Goal: Task Accomplishment & Management: Manage account settings

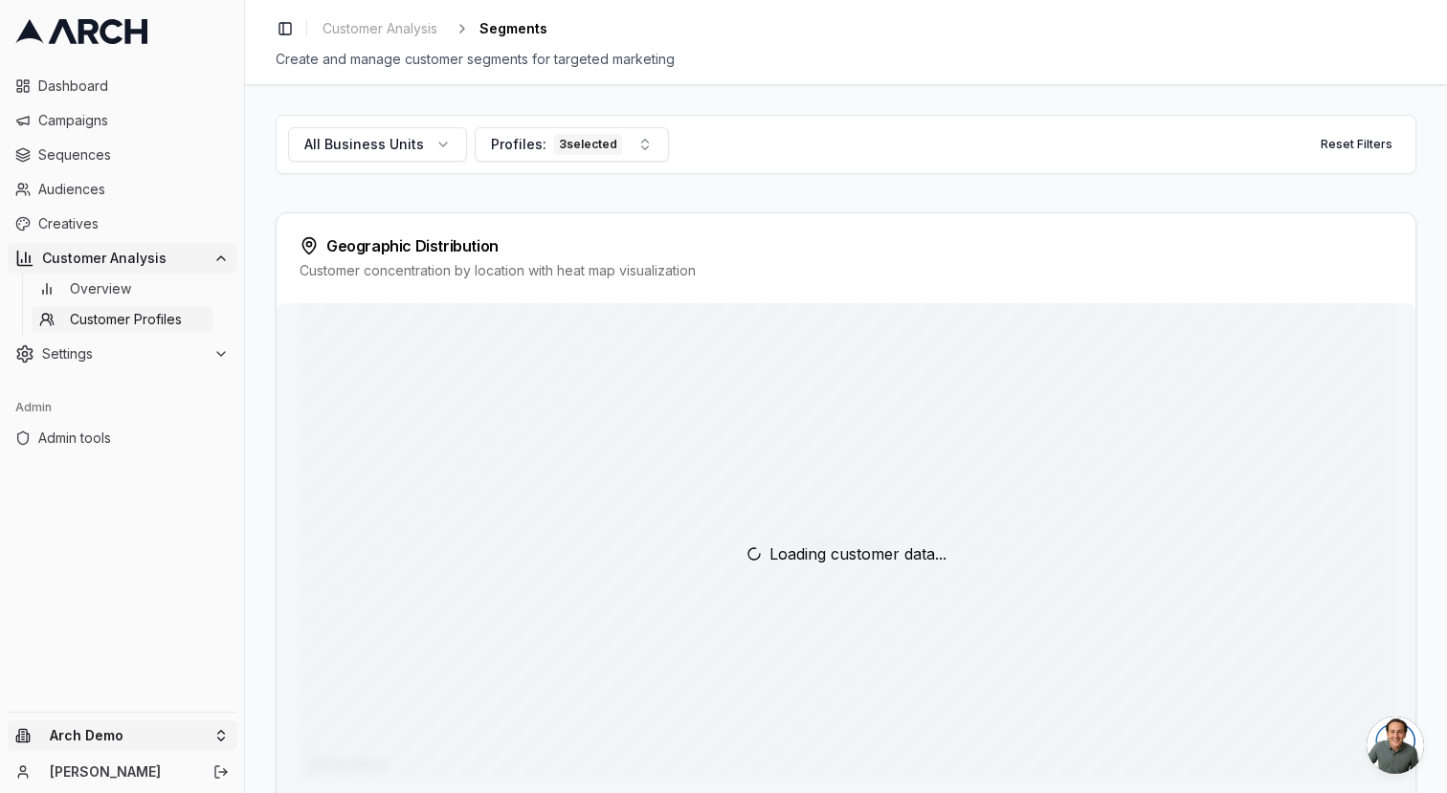
click at [88, 736] on html "Dashboard Campaigns Sequences Audiences Creatives Customer Analysis Overview Cu…" at bounding box center [723, 396] width 1447 height 793
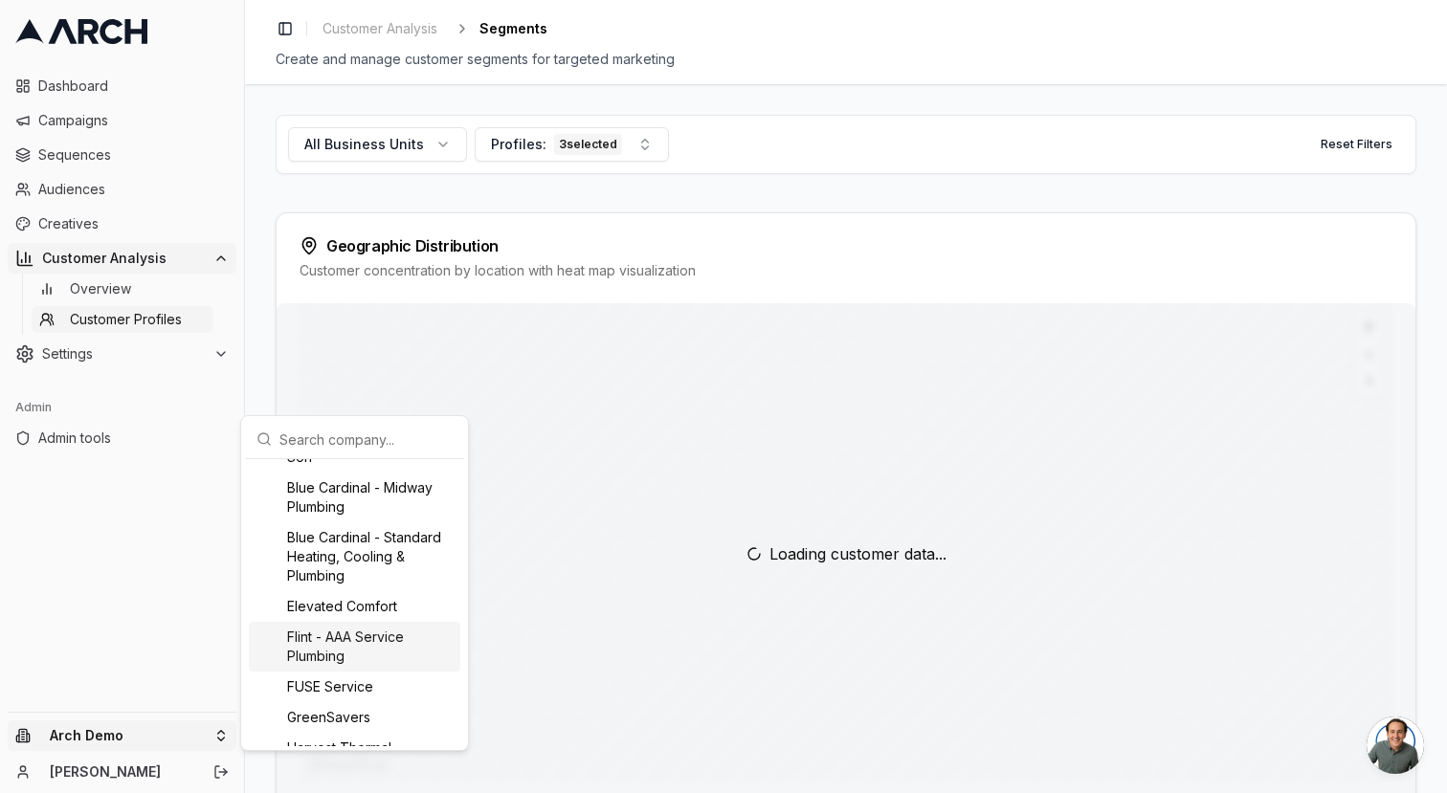
scroll to position [360, 0]
click at [357, 643] on div "Flint - AAA Service Plumbing" at bounding box center [355, 649] width 212 height 50
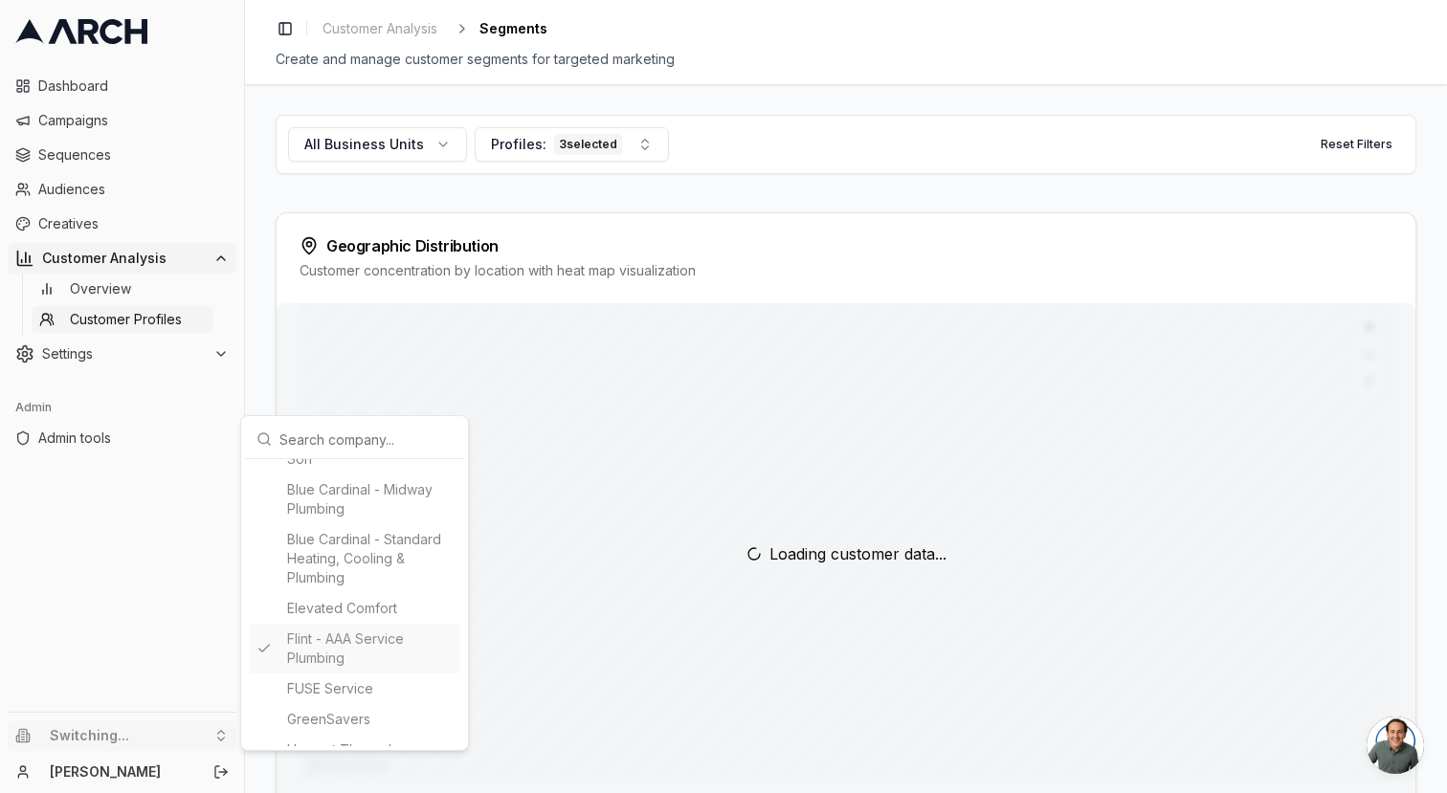
click at [264, 363] on html "Dashboard Campaigns Sequences Audiences Creatives Customer Analysis Overview Cu…" at bounding box center [723, 396] width 1447 height 793
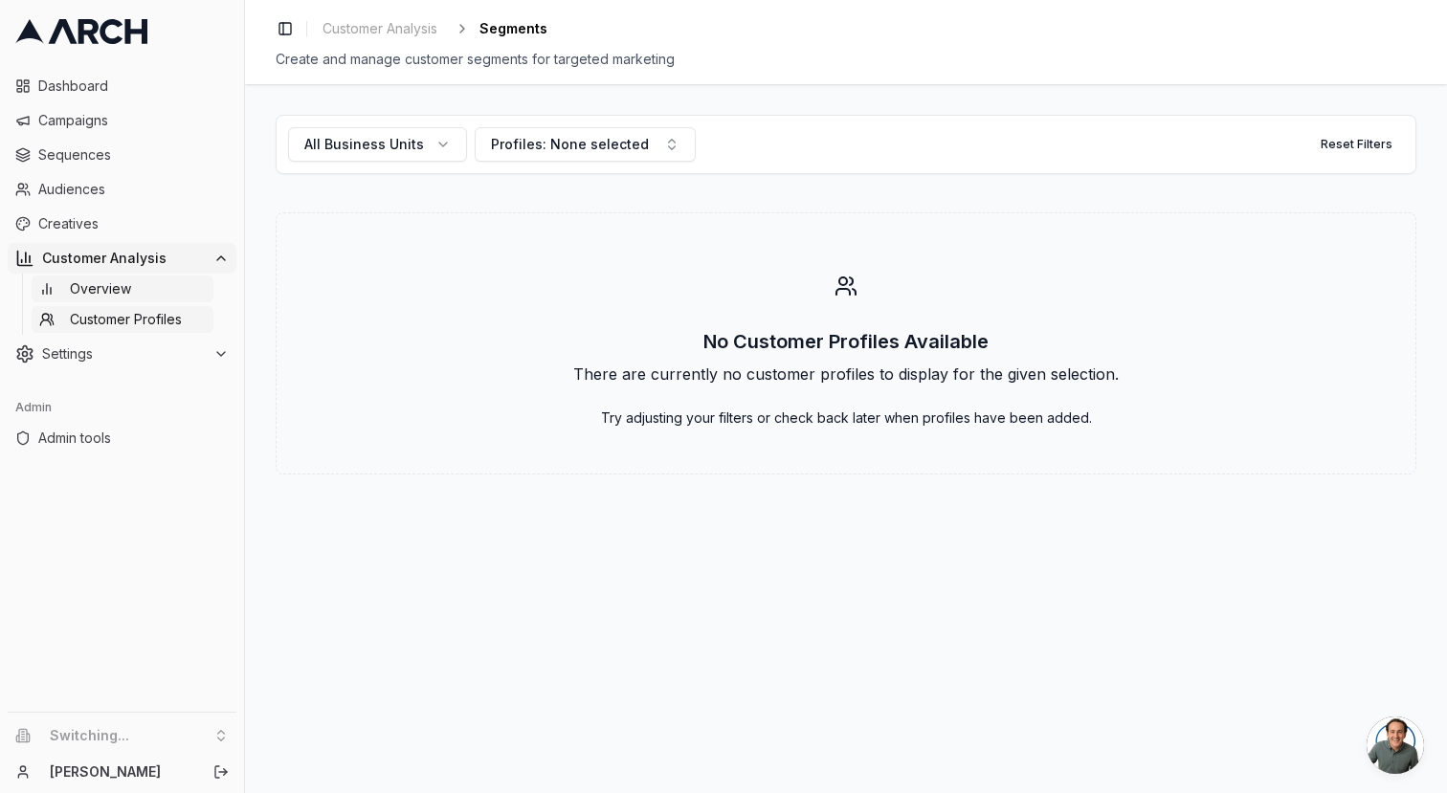
click at [160, 294] on link "Overview" at bounding box center [123, 289] width 182 height 27
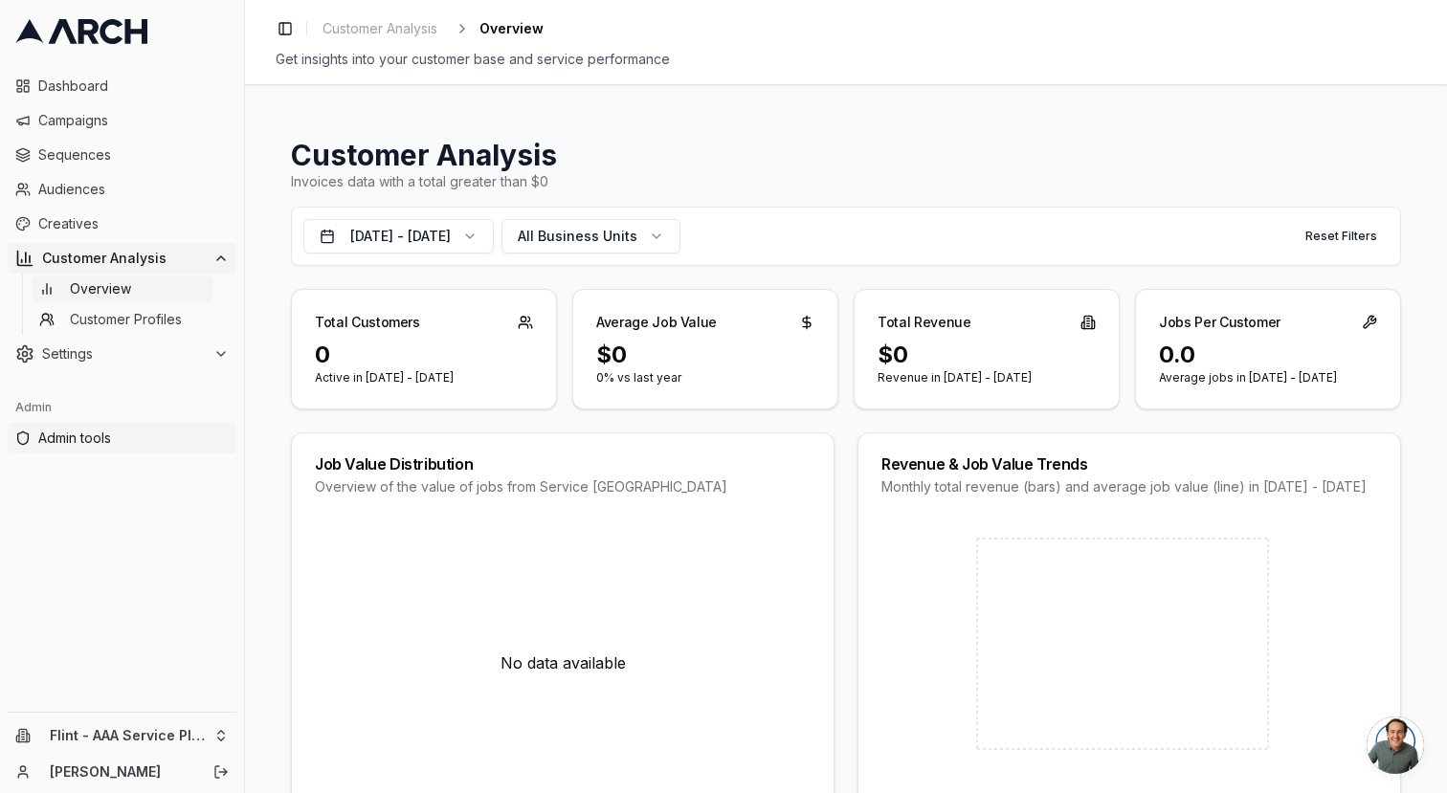
click at [82, 444] on span "Admin tools" at bounding box center [133, 438] width 190 height 19
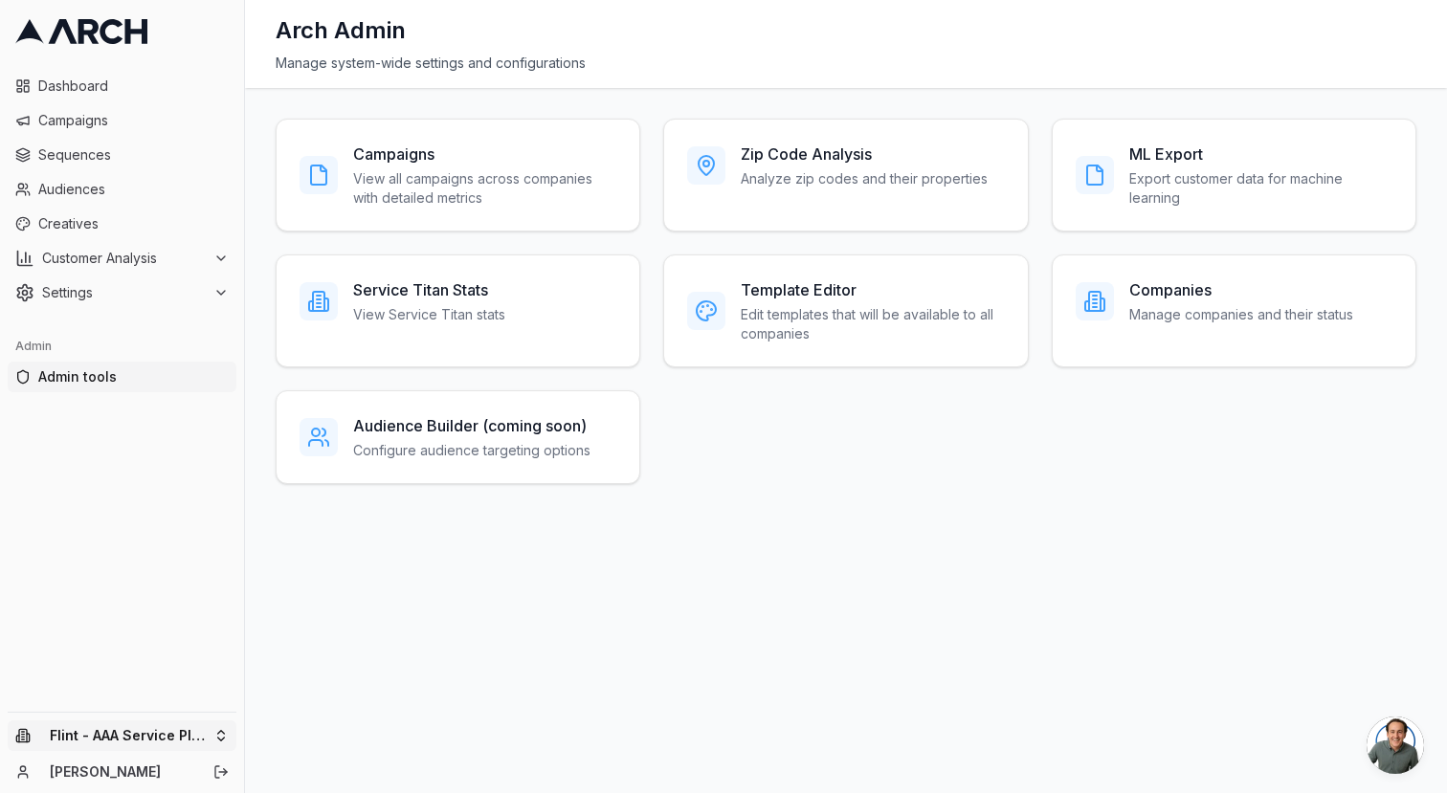
click at [148, 728] on html "Dashboard Campaigns Sequences Audiences Creatives Customer Analysis Settings Ad…" at bounding box center [723, 396] width 1447 height 793
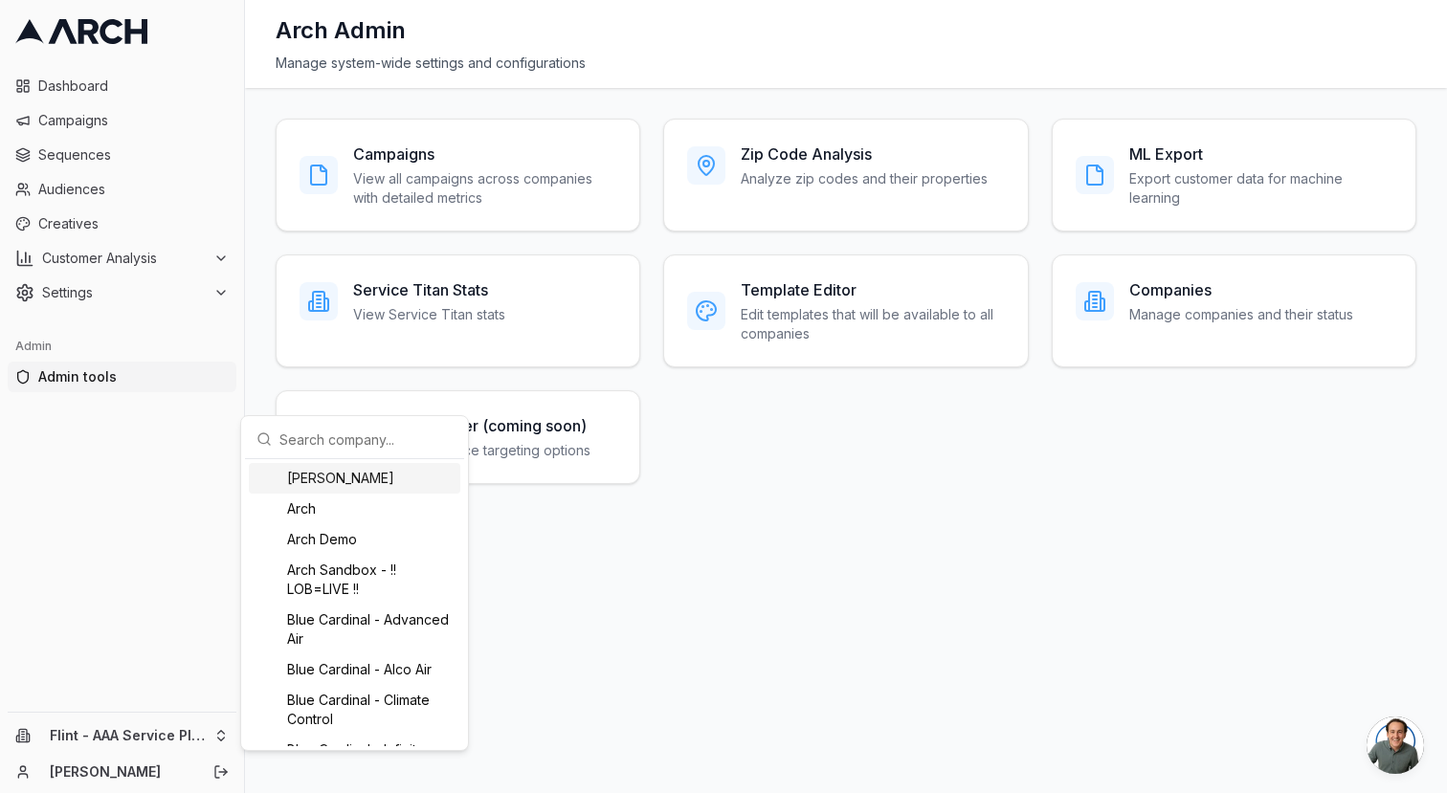
click at [172, 603] on html "Dashboard Campaigns Sequences Audiences Creatives Customer Analysis Settings Ad…" at bounding box center [723, 396] width 1447 height 793
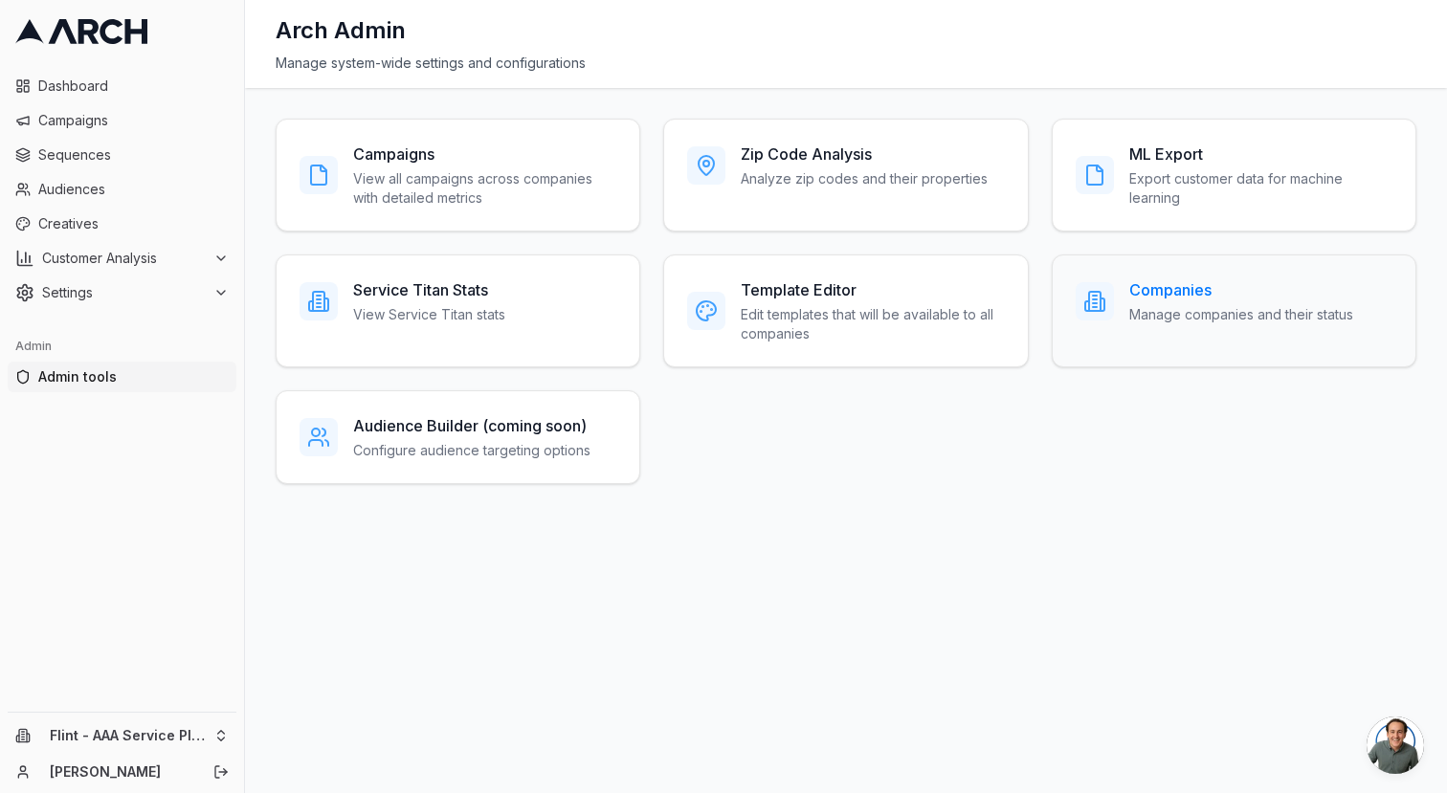
click at [1105, 304] on div at bounding box center [1095, 301] width 38 height 38
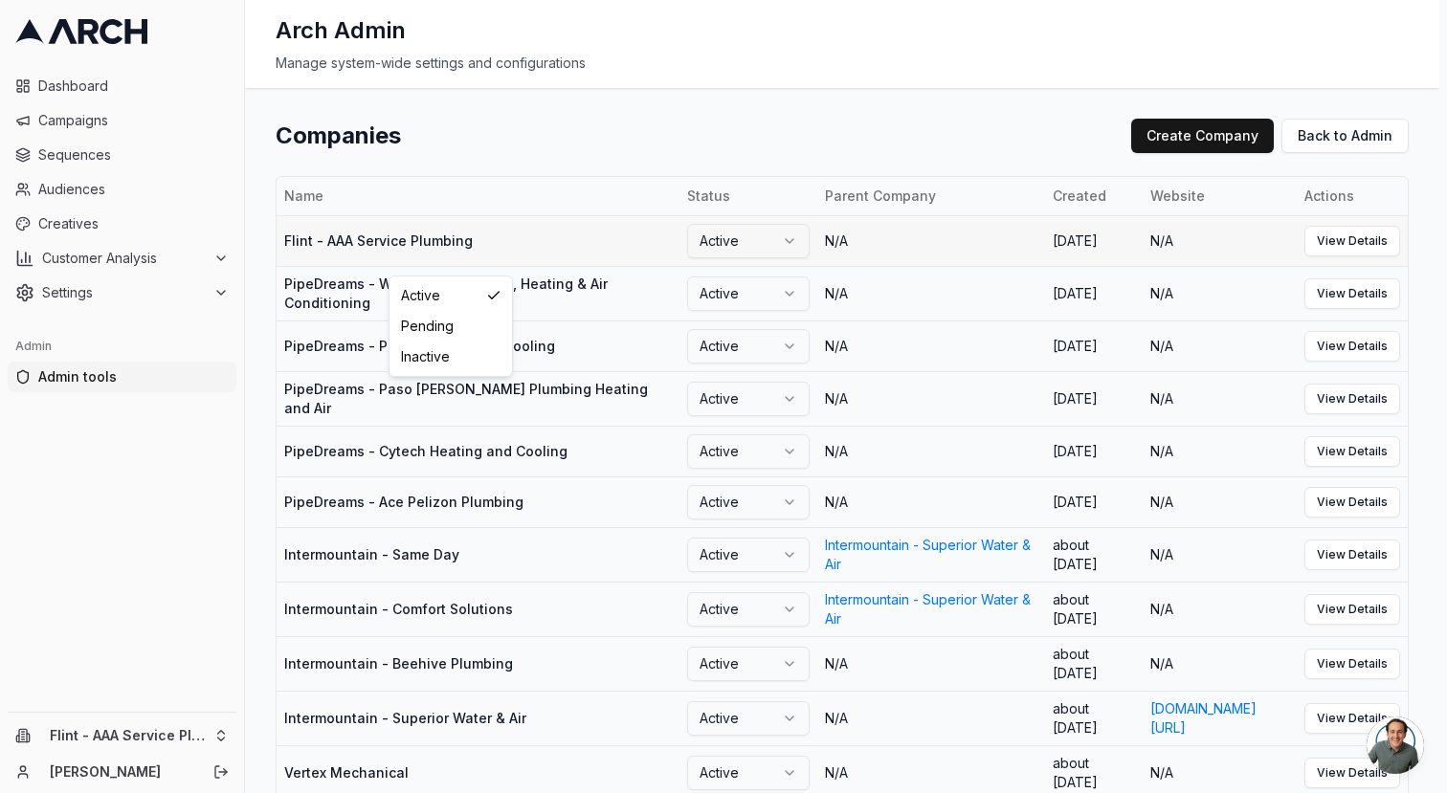
click at [482, 259] on html "Dashboard Campaigns Sequences Audiences Creatives Customer Analysis Settings Ad…" at bounding box center [723, 396] width 1447 height 793
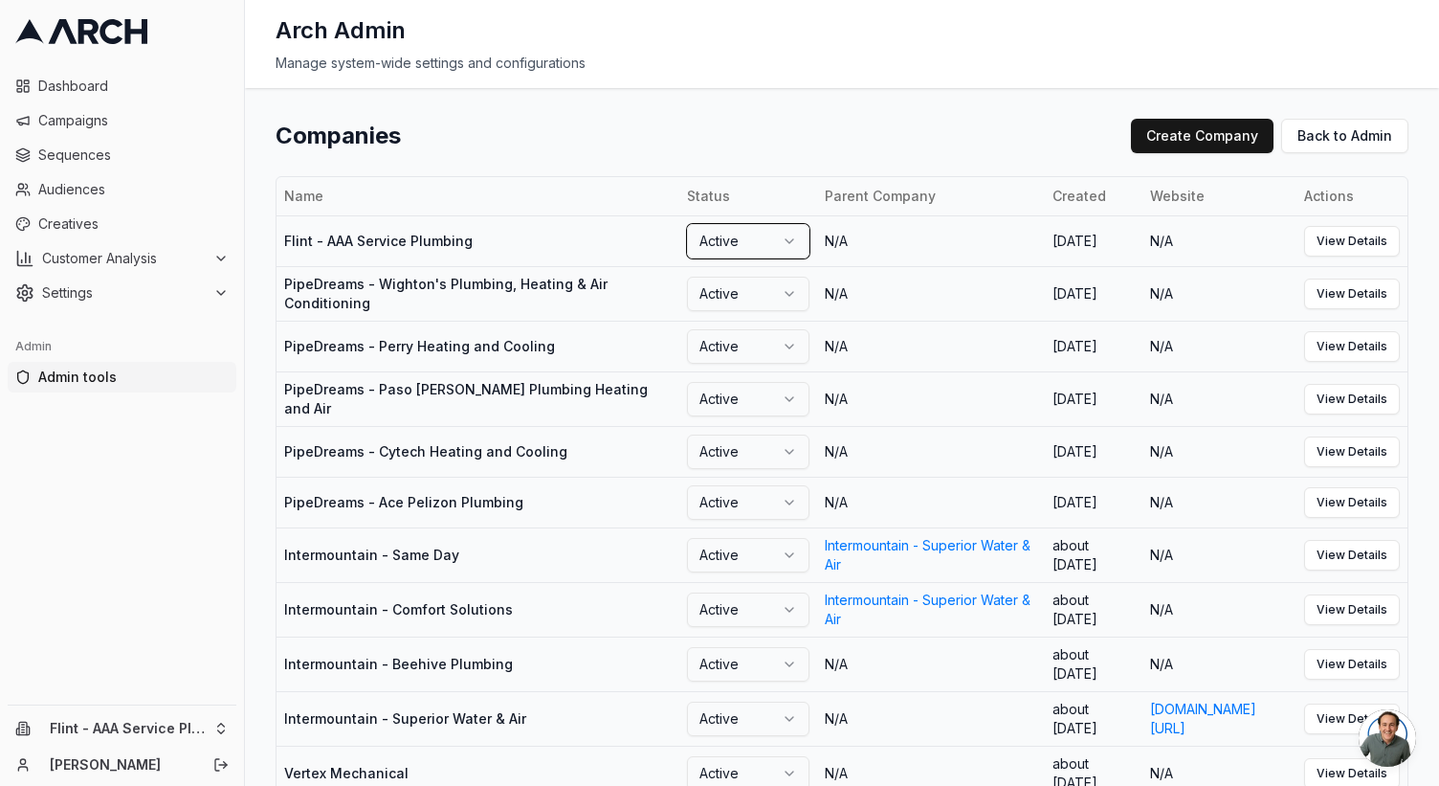
click at [482, 259] on html "Dashboard Campaigns Sequences Audiences Creatives Customer Analysis Settings Ad…" at bounding box center [719, 393] width 1439 height 786
click at [135, 297] on span "Settings" at bounding box center [124, 292] width 164 height 19
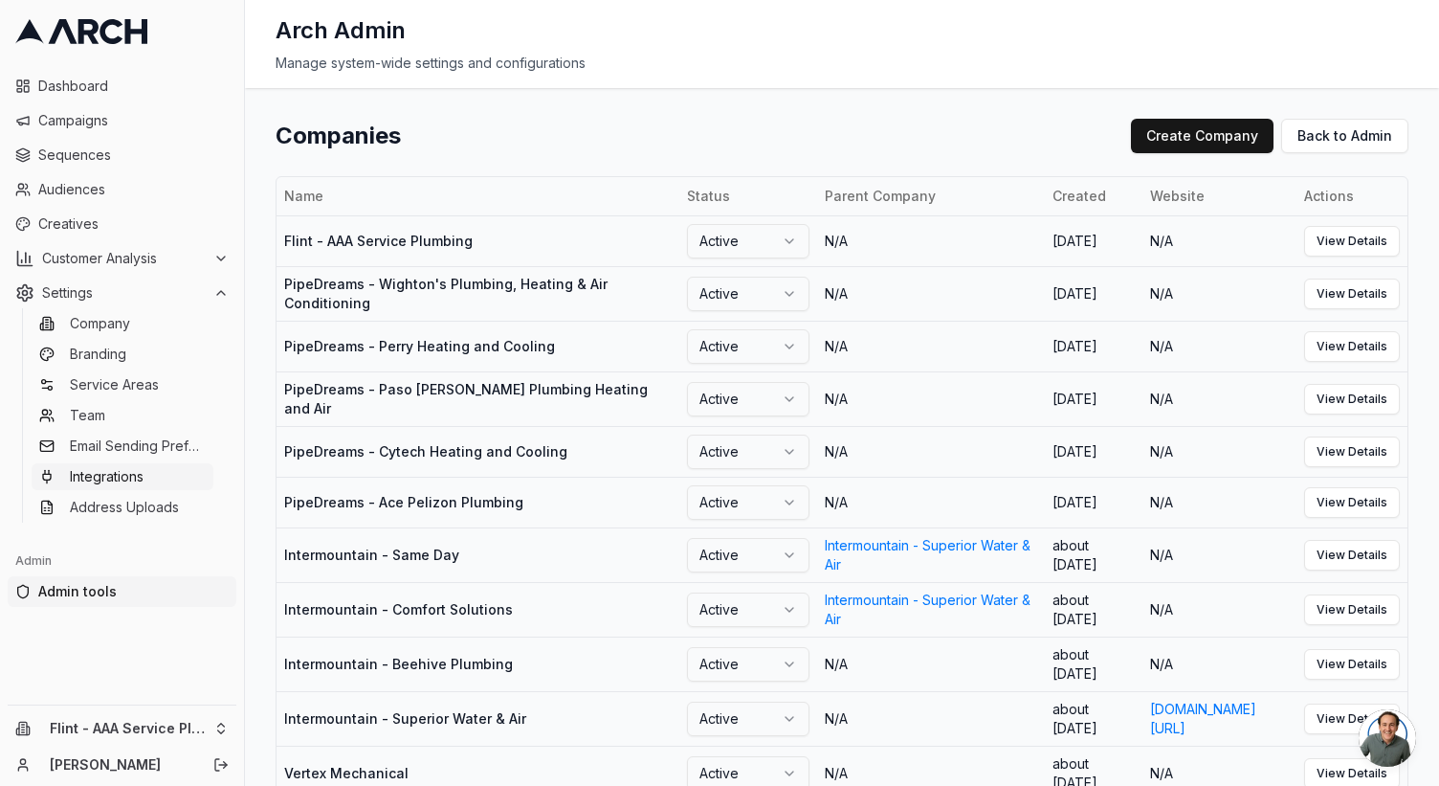
click at [135, 479] on span "Integrations" at bounding box center [107, 476] width 74 height 19
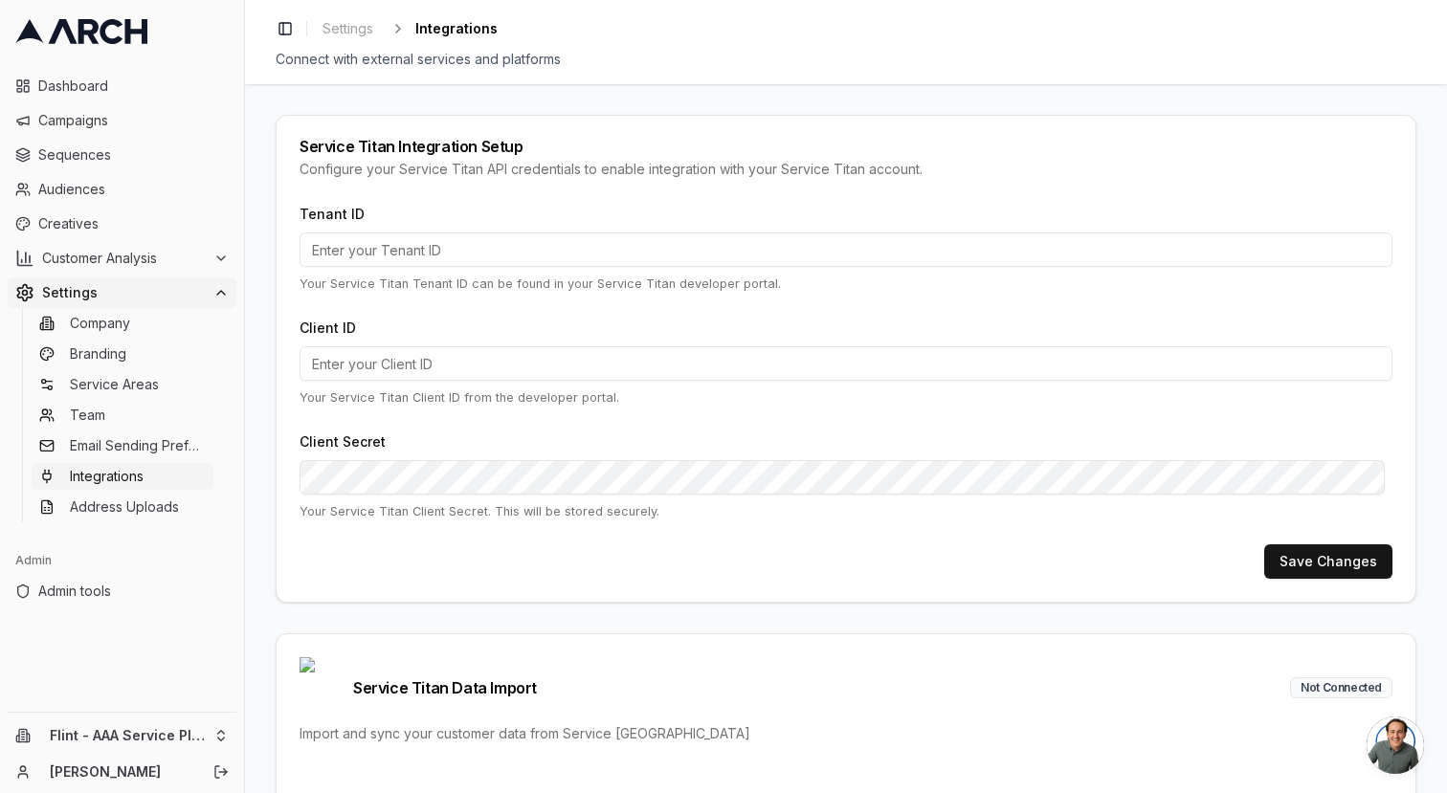
click at [348, 252] on input "Tenant ID" at bounding box center [846, 250] width 1093 height 34
click at [413, 199] on div "Service Titan Integration Setup Configure your Service Titan API credentials to…" at bounding box center [846, 159] width 1139 height 86
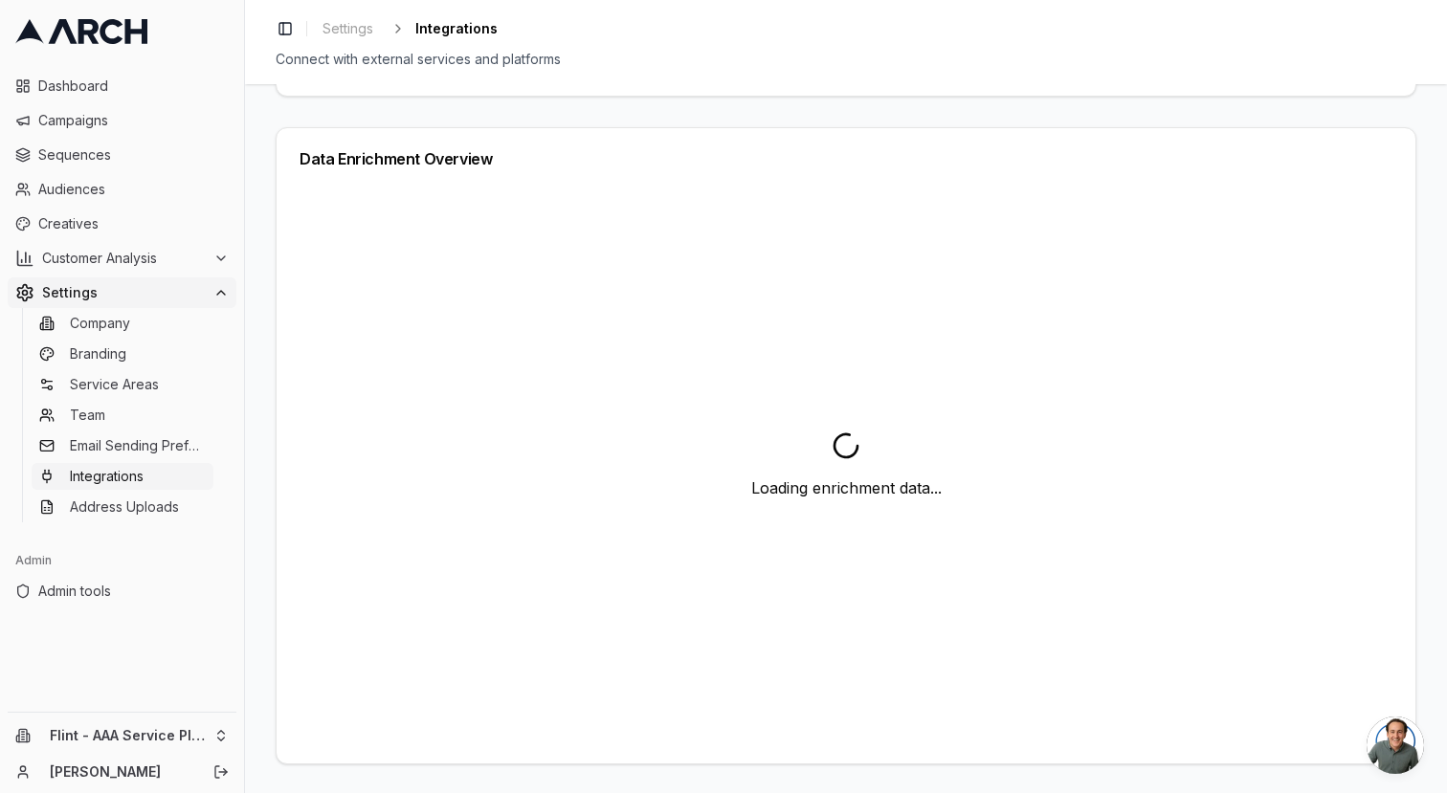
scroll to position [771, 0]
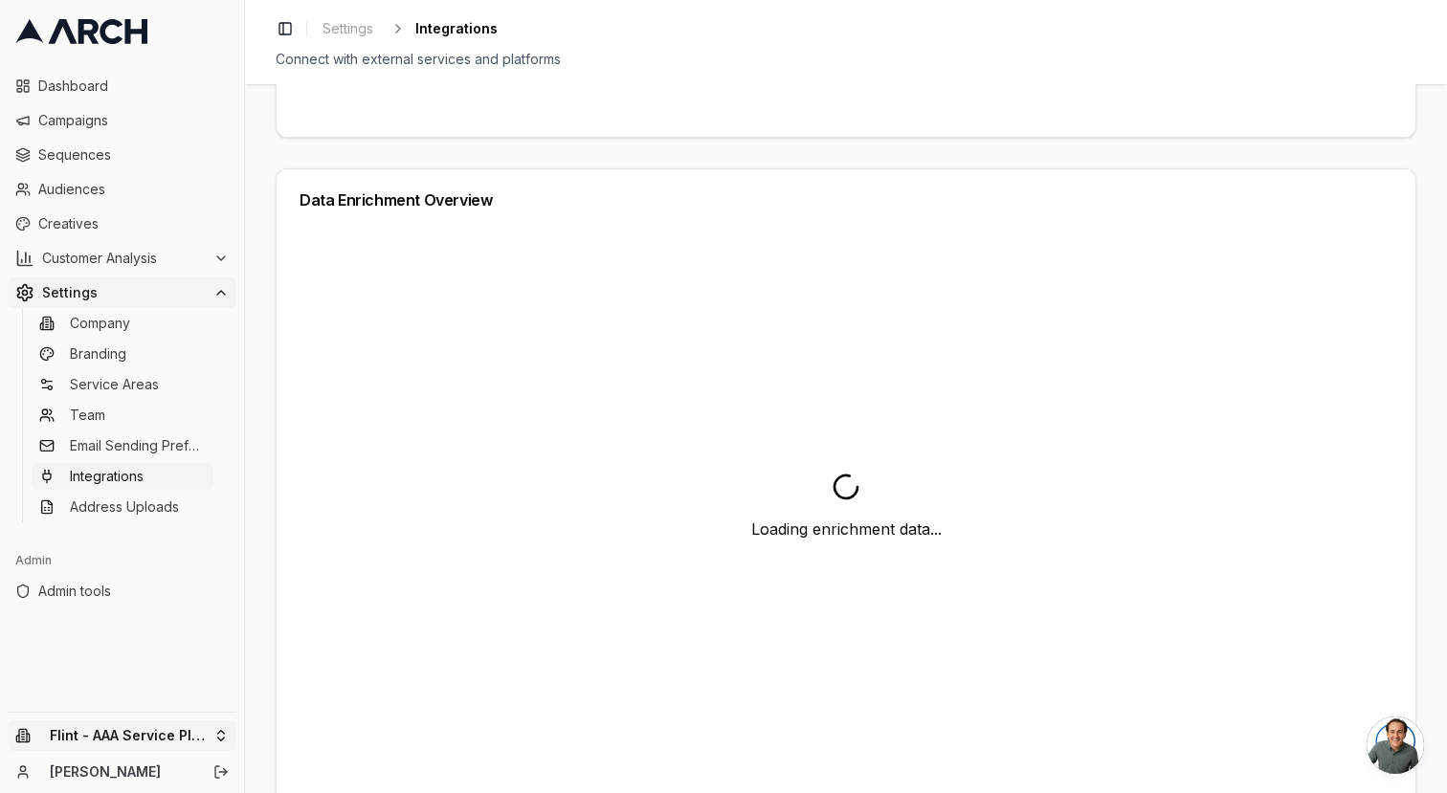
click at [72, 740] on html "Dashboard Campaigns Sequences Audiences Creatives Customer Analysis Settings Co…" at bounding box center [723, 396] width 1447 height 793
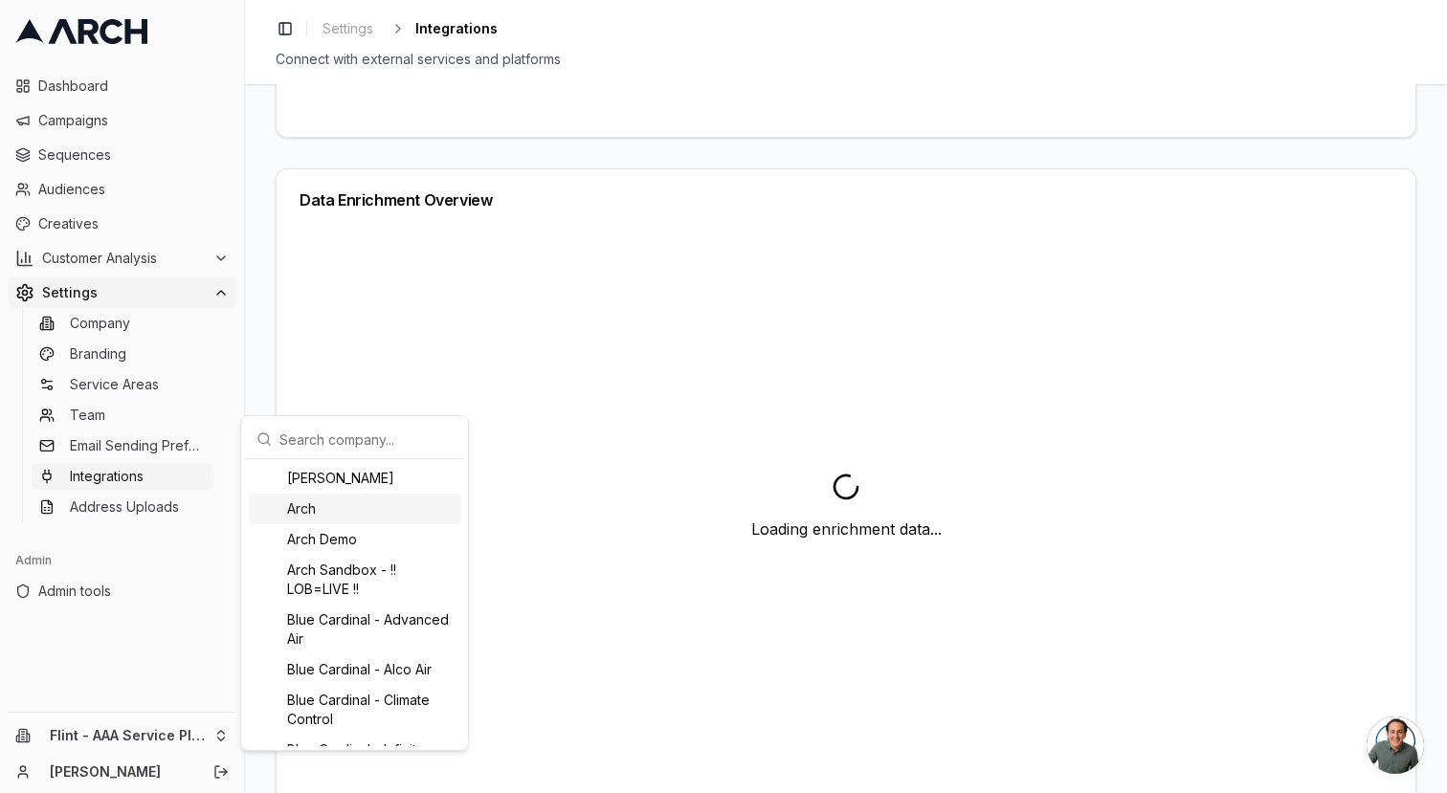
click at [524, 438] on html "Dashboard Campaigns Sequences Audiences Creatives Customer Analysis Settings Co…" at bounding box center [723, 396] width 1447 height 793
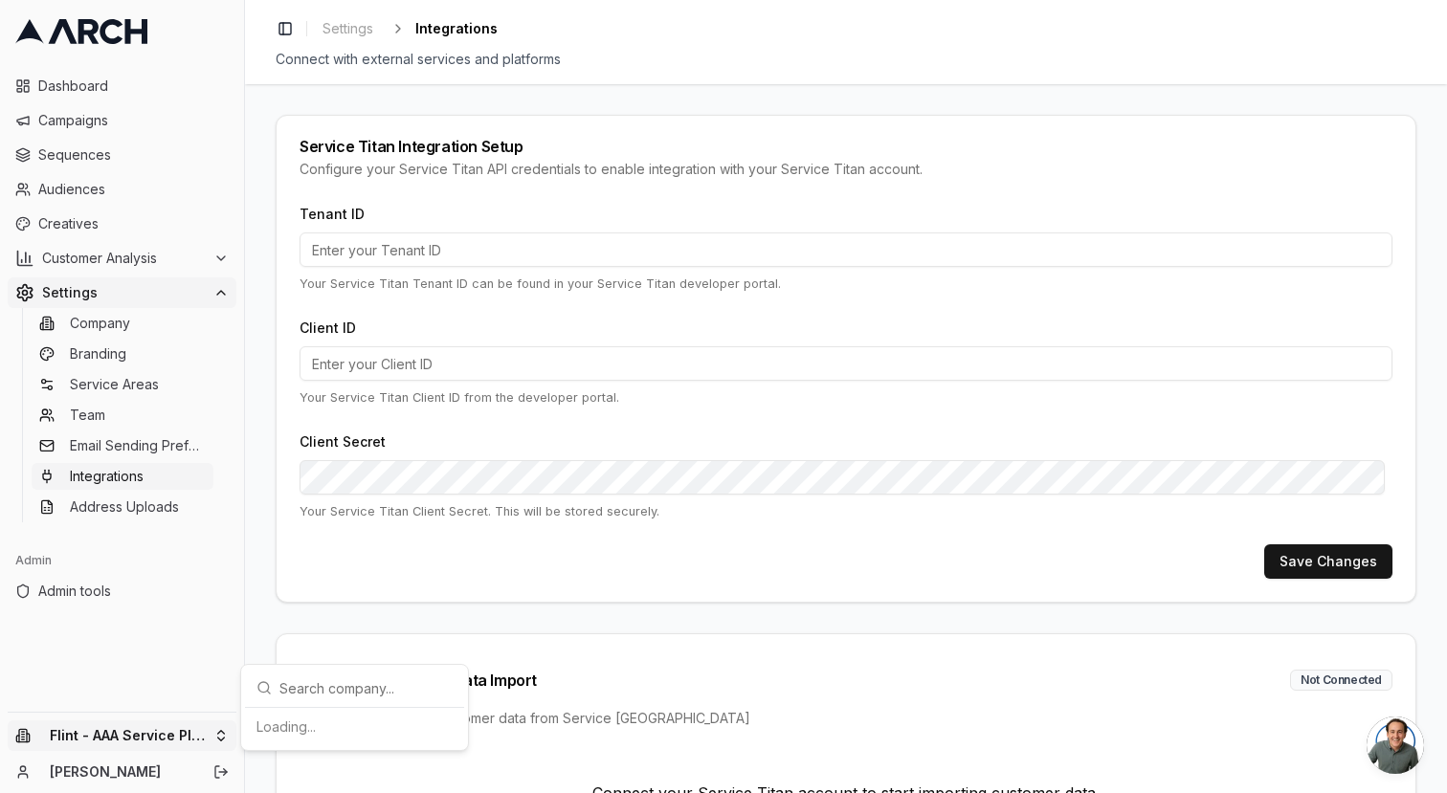
click at [135, 737] on html "Dashboard Campaigns Sequences Audiences Creatives Customer Analysis Settings Co…" at bounding box center [723, 396] width 1447 height 793
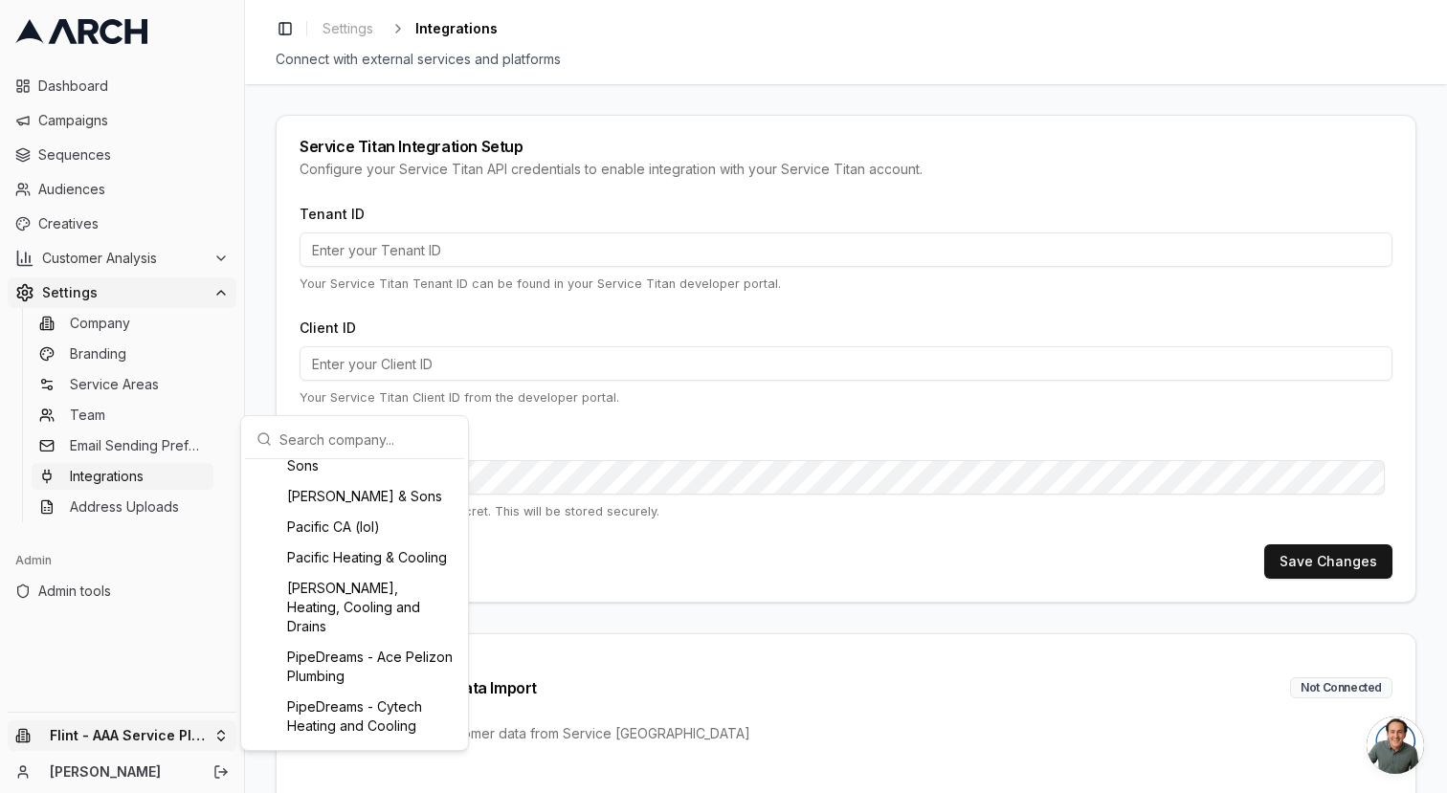
scroll to position [938, 0]
click at [207, 651] on html "Dashboard Campaigns Sequences Audiences Creatives Customer Analysis Settings Co…" at bounding box center [723, 396] width 1447 height 793
